Goal: Information Seeking & Learning: Learn about a topic

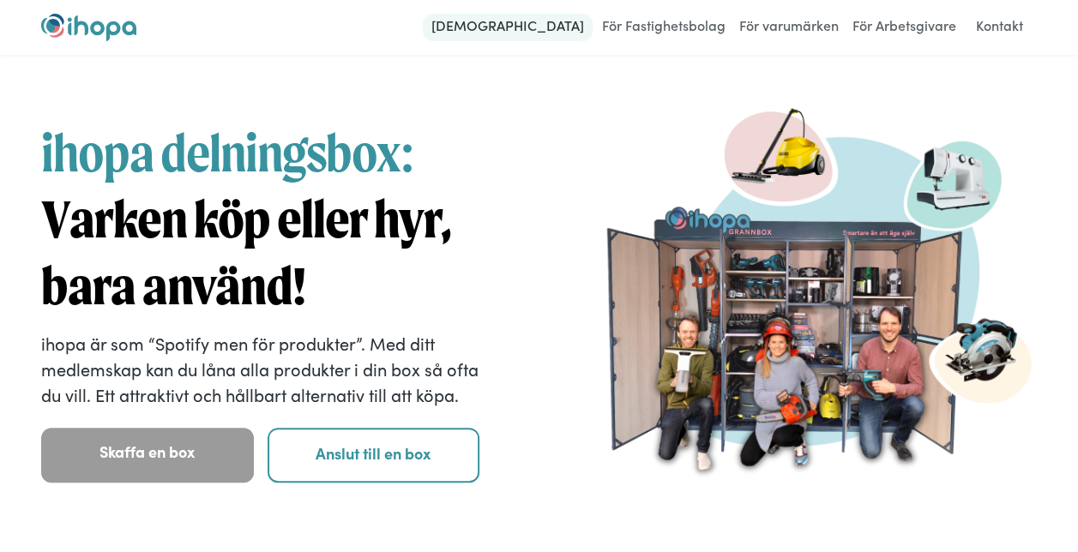
click at [542, 22] on link "[DEMOGRAPHIC_DATA]" at bounding box center [508, 27] width 170 height 27
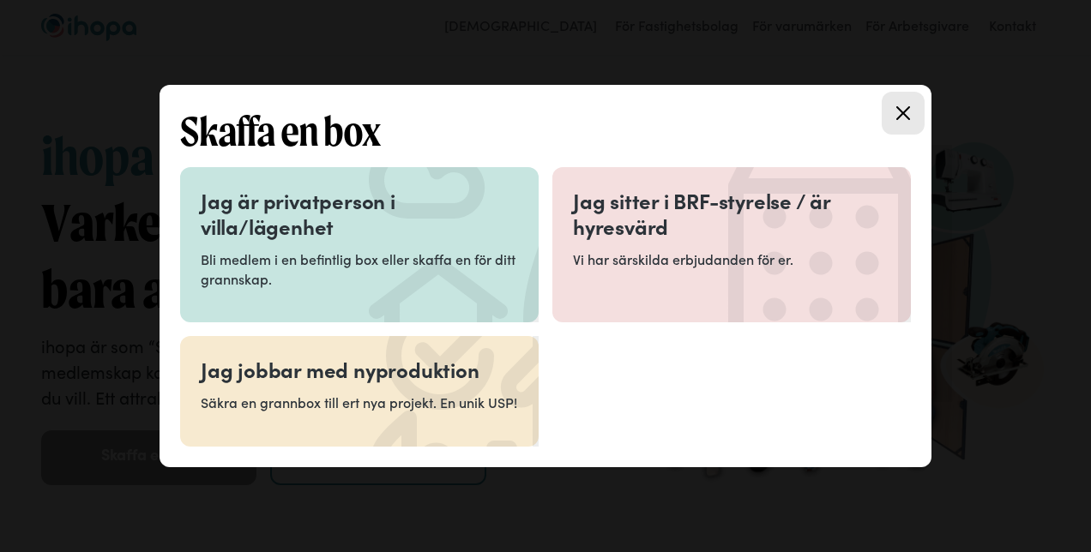
click at [324, 220] on h3 "Jag är privatperson i villa/lägenhet" at bounding box center [359, 213] width 317 height 51
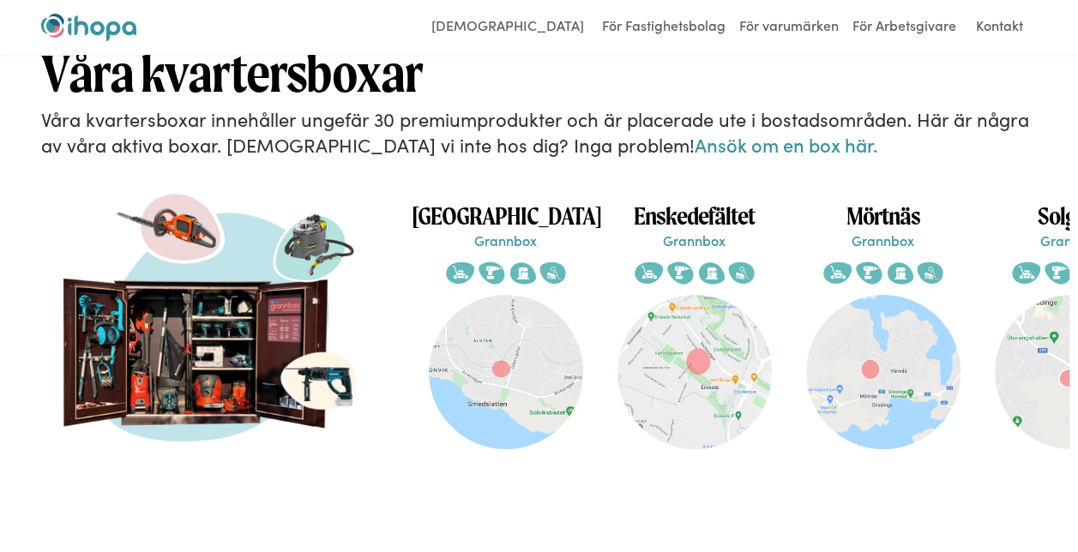
scroll to position [0, 361]
click at [682, 331] on img at bounding box center [694, 372] width 154 height 154
click at [850, 355] on img at bounding box center [882, 372] width 154 height 154
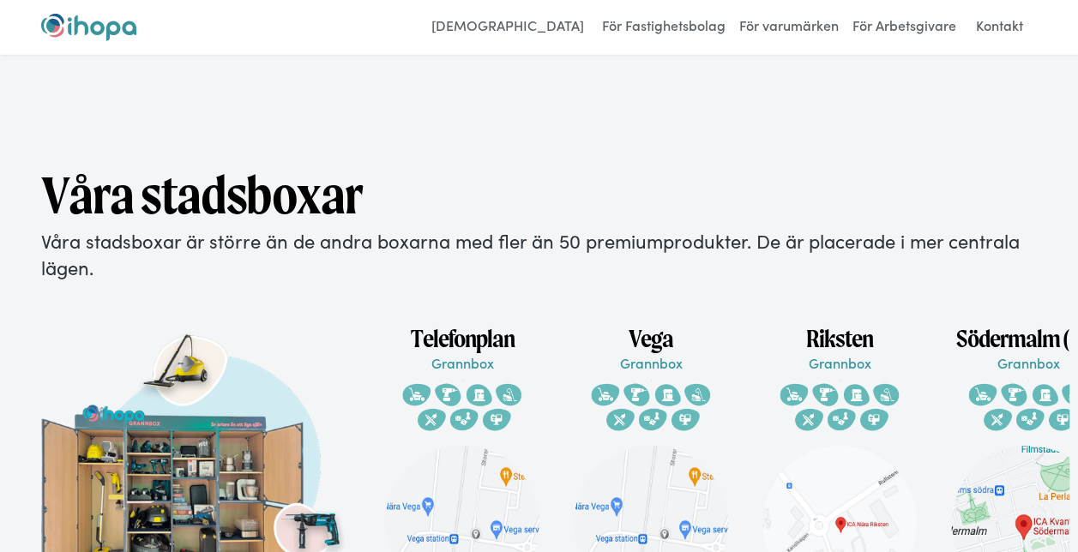
scroll to position [2536, 0]
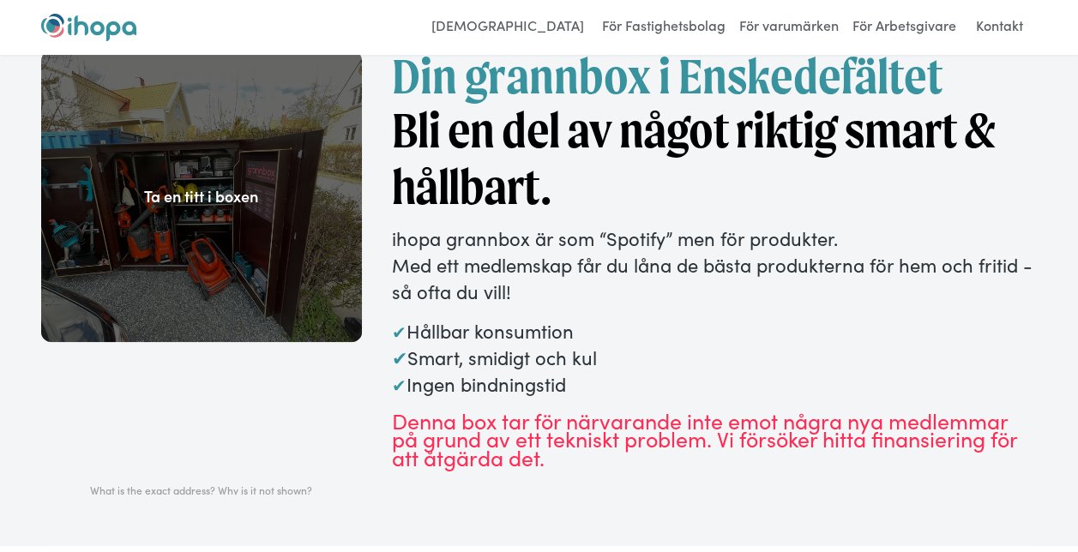
scroll to position [1, 0]
